Goal: Entertainment & Leisure: Browse casually

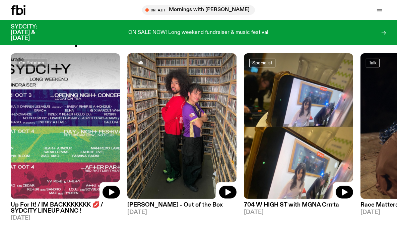
scroll to position [268, 0]
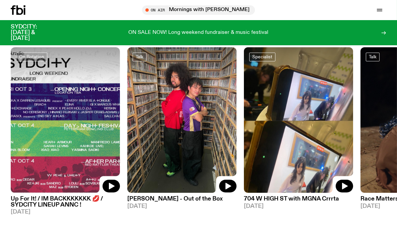
click at [307, 136] on img at bounding box center [298, 120] width 109 height 146
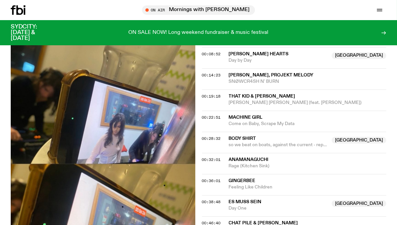
scroll to position [300, 0]
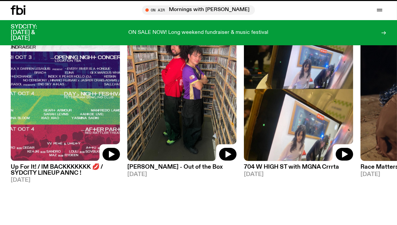
scroll to position [268, 0]
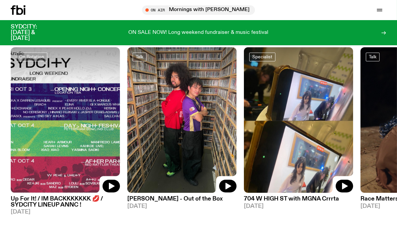
click at [78, 108] on img at bounding box center [65, 120] width 109 height 146
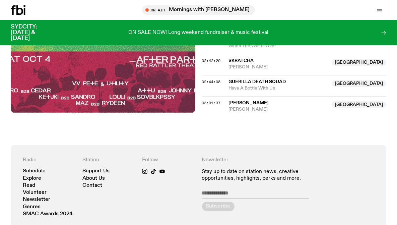
scroll to position [1004, 0]
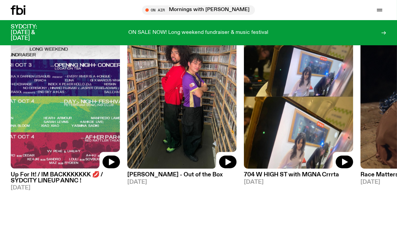
scroll to position [201, 0]
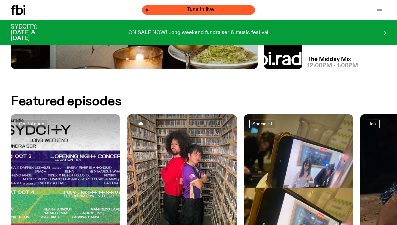
click at [176, 11] on span "Tune in live" at bounding box center [201, 9] width 102 height 5
